Goal: Task Accomplishment & Management: Complete application form

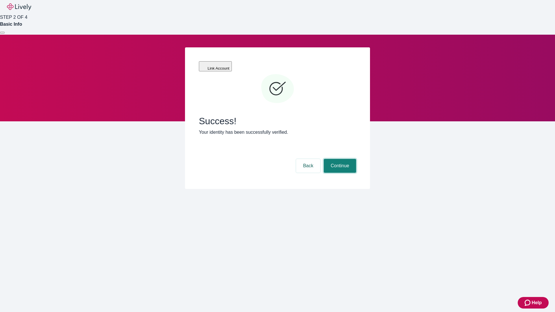
click at [339, 159] on button "Continue" at bounding box center [340, 166] width 32 height 14
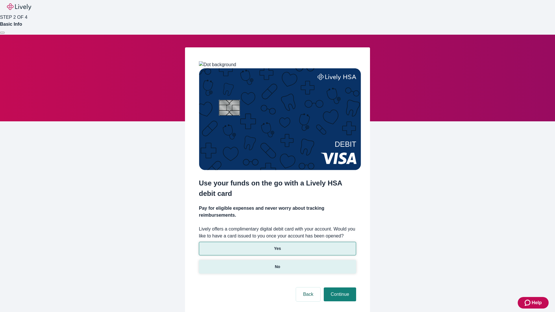
click at [277, 264] on p "No" at bounding box center [277, 267] width 5 height 6
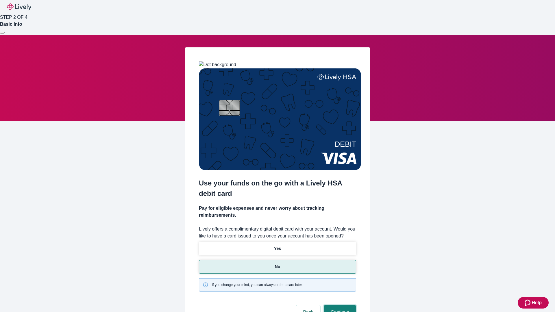
click at [339, 305] on button "Continue" at bounding box center [340, 312] width 32 height 14
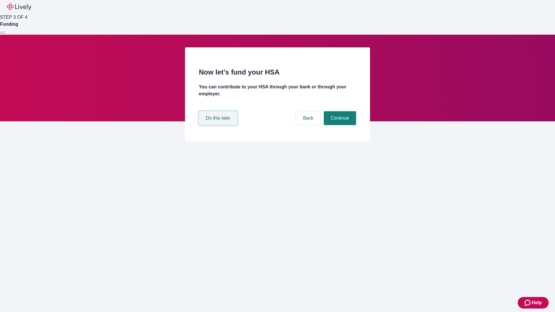
click at [219, 125] on button "Do this later" at bounding box center [218, 118] width 38 height 14
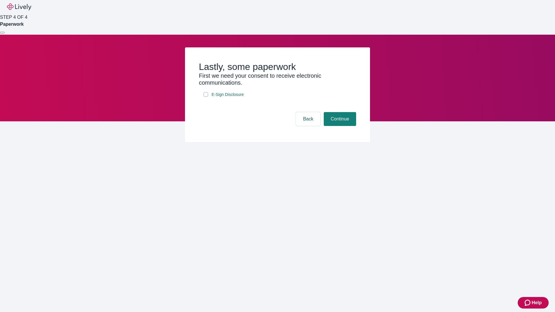
click at [206, 97] on input "E-Sign Disclosure" at bounding box center [205, 94] width 5 height 5
checkbox input "true"
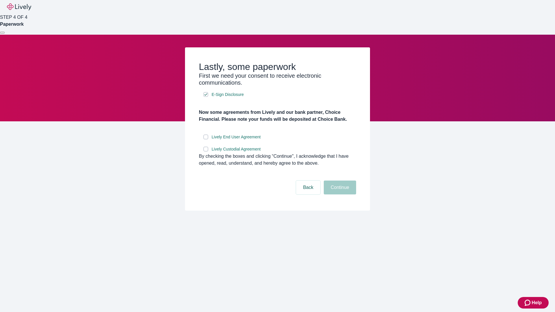
click at [206, 139] on input "Lively End User Agreement" at bounding box center [205, 137] width 5 height 5
checkbox input "true"
click at [206, 151] on input "Lively Custodial Agreement" at bounding box center [205, 149] width 5 height 5
checkbox input "true"
click at [339, 194] on button "Continue" at bounding box center [340, 188] width 32 height 14
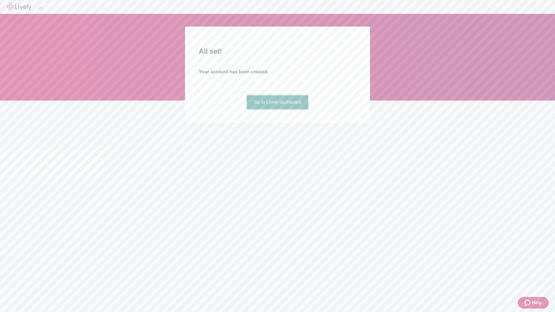
click at [277, 109] on link "Go to Lively dashboard" at bounding box center [278, 102] width 62 height 14
